Goal: Task Accomplishment & Management: Manage account settings

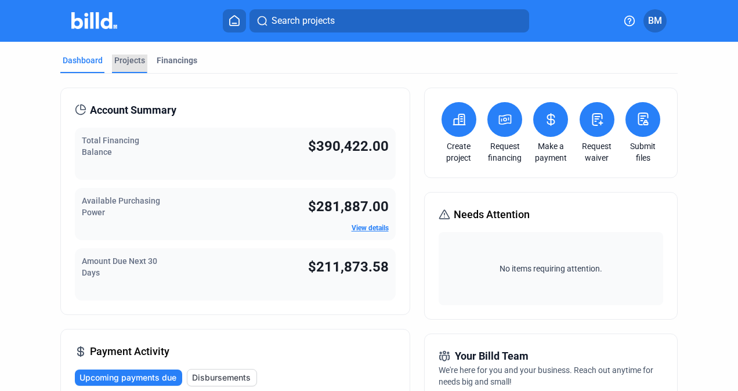
click at [131, 63] on div "Projects" at bounding box center [129, 61] width 31 height 12
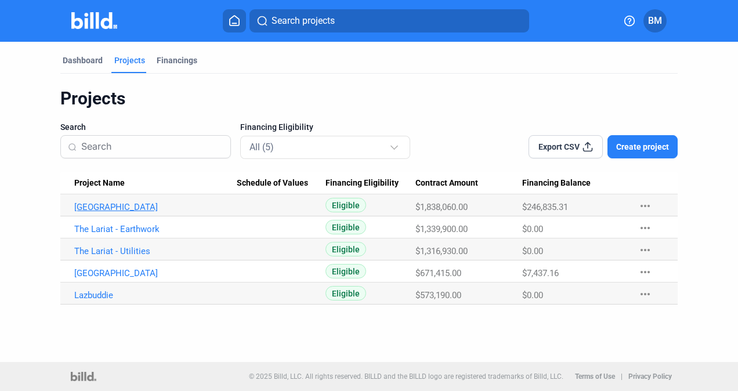
click at [137, 208] on link "[GEOGRAPHIC_DATA]" at bounding box center [155, 207] width 163 height 10
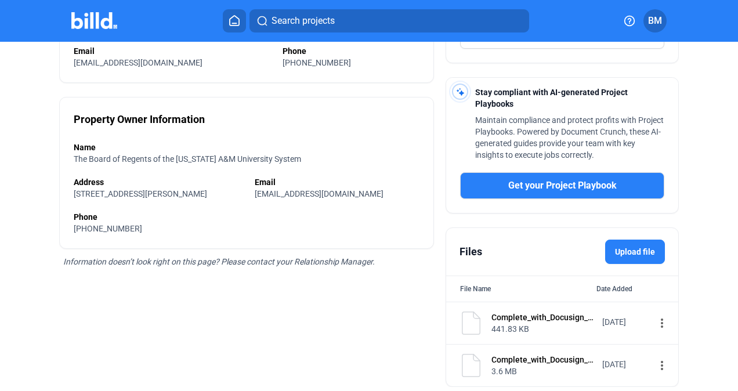
scroll to position [303, 0]
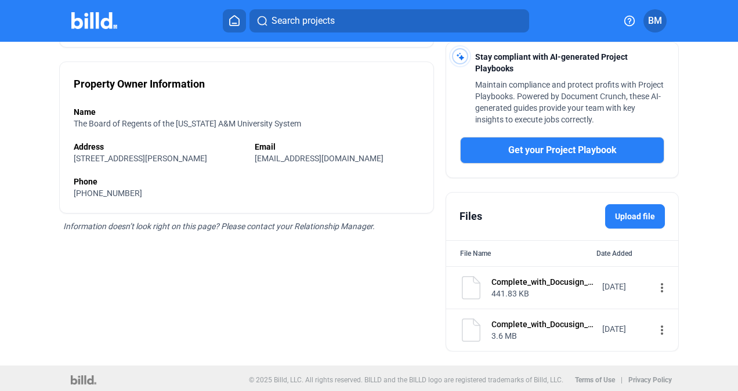
click at [525, 281] on div "Complete_with_Docusign_052408_CO_001_Civil_X.pdf" at bounding box center [542, 282] width 103 height 12
click at [655, 285] on mat-icon "more_vert" at bounding box center [662, 288] width 14 height 14
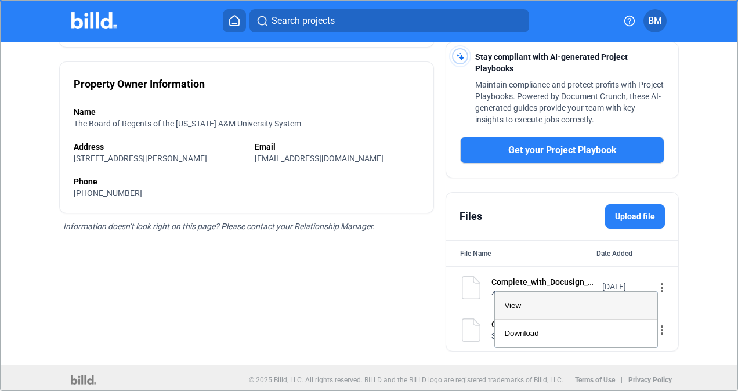
click at [608, 304] on div "View" at bounding box center [576, 306] width 144 height 28
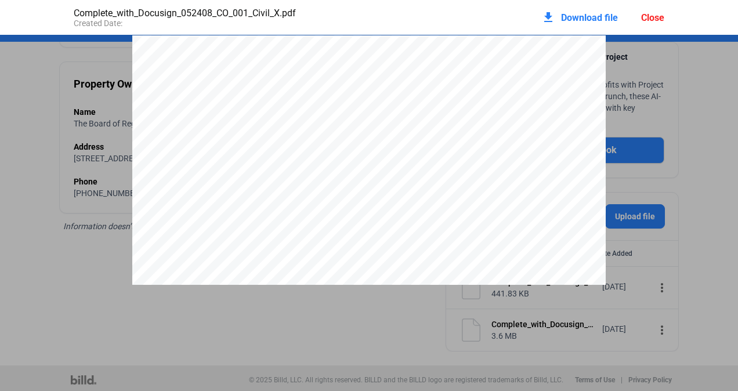
scroll to position [6, 0]
click at [648, 18] on div "Close" at bounding box center [652, 17] width 23 height 11
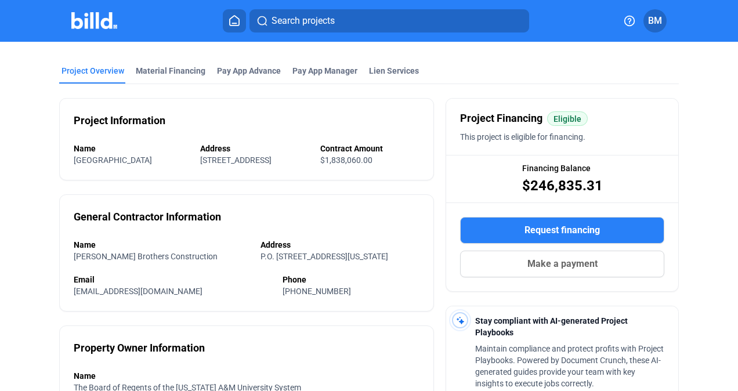
scroll to position [34, 0]
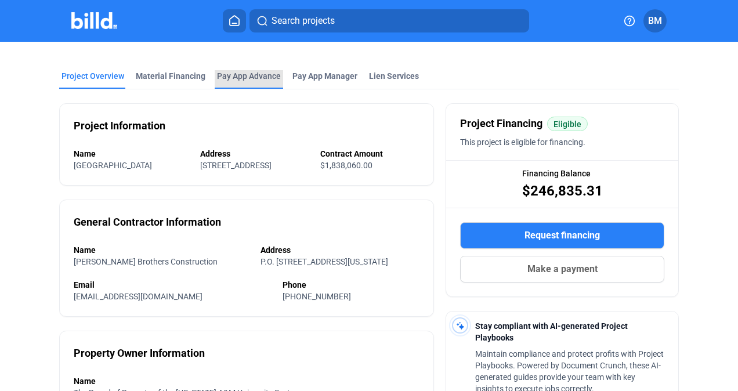
click at [245, 78] on div "Pay App Advance" at bounding box center [249, 76] width 64 height 12
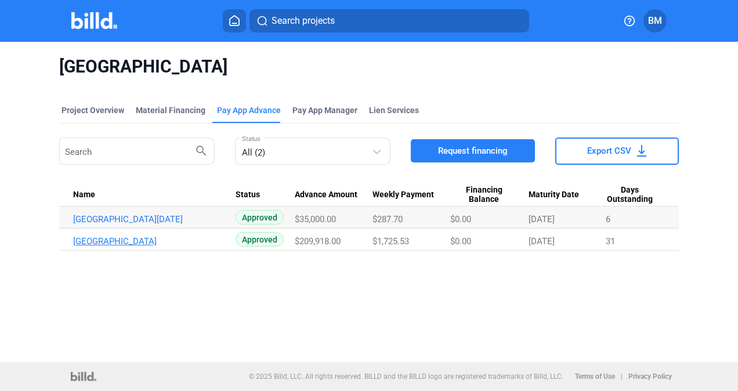
click at [137, 242] on link "Panhandle State Hospital_PA_JUN" at bounding box center [154, 241] width 163 height 10
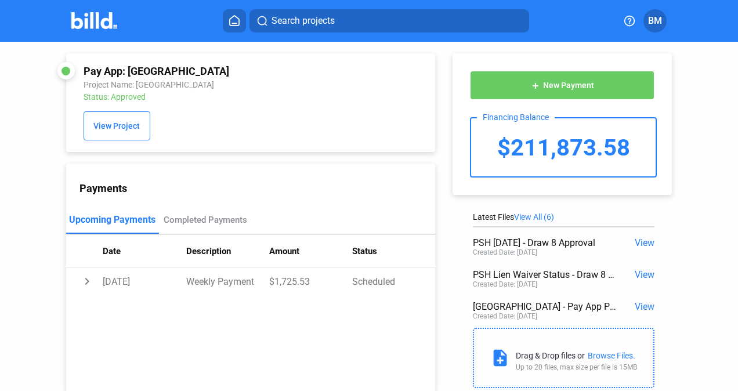
scroll to position [32, 0]
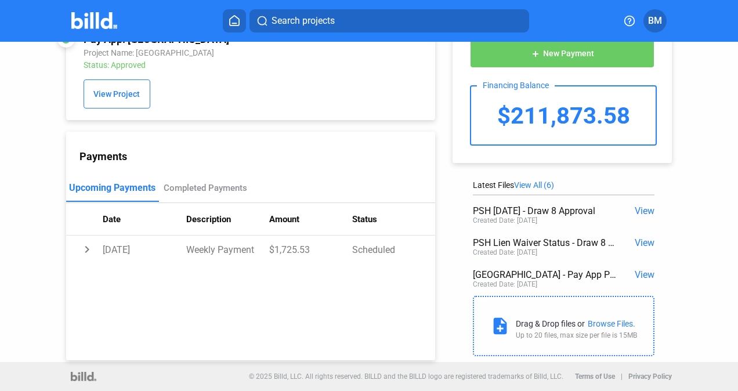
click at [543, 187] on span "View All (6)" at bounding box center [534, 184] width 40 height 9
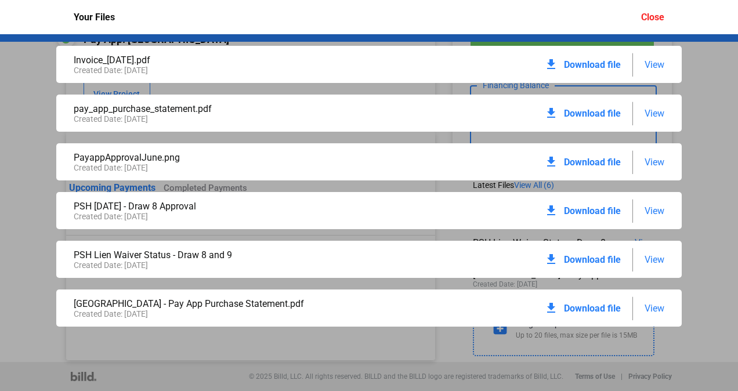
click at [647, 311] on span "View" at bounding box center [654, 308] width 20 height 11
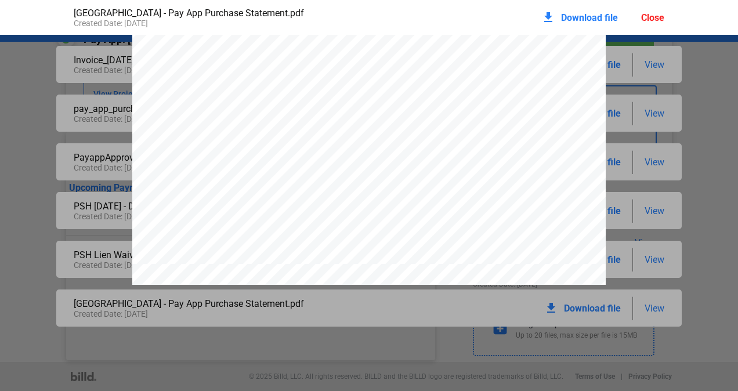
scroll to position [1608, 0]
click at [662, 8] on div "download Download file Close" at bounding box center [602, 18] width 123 height 26
